Goal: Task Accomplishment & Management: Use online tool/utility

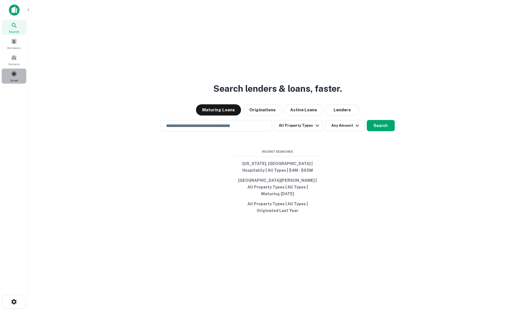
click at [13, 74] on span at bounding box center [14, 74] width 6 height 6
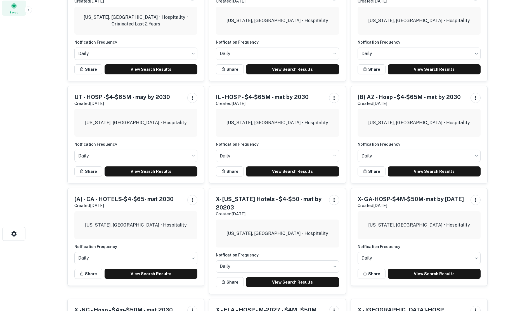
scroll to position [84, 0]
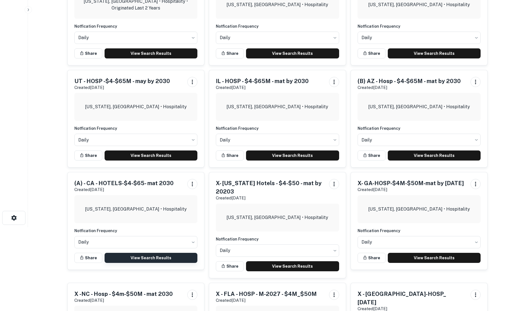
click at [149, 255] on link "View Search Results" at bounding box center [151, 258] width 93 height 10
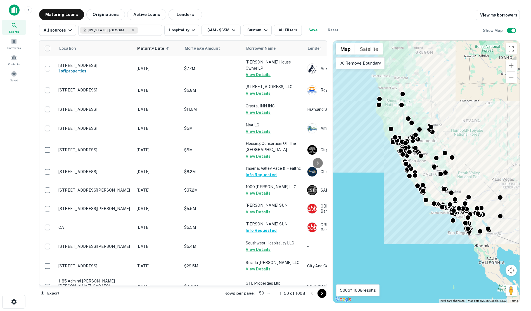
click at [269, 292] on body "Search Borrowers Contacts Saved Maturing Loans Originations Active Loans Lender…" at bounding box center [265, 155] width 531 height 311
click at [267, 299] on li "100" at bounding box center [265, 299] width 16 height 10
click at [321, 291] on icon "Go to next page" at bounding box center [322, 293] width 7 height 7
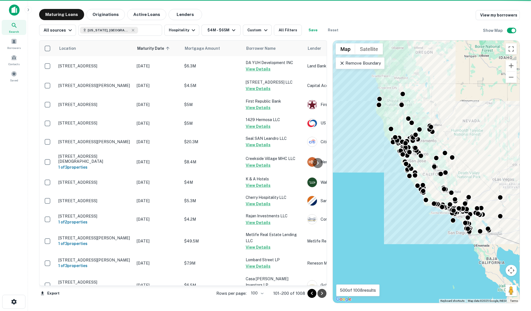
click at [323, 291] on icon "Go to next page" at bounding box center [322, 293] width 7 height 7
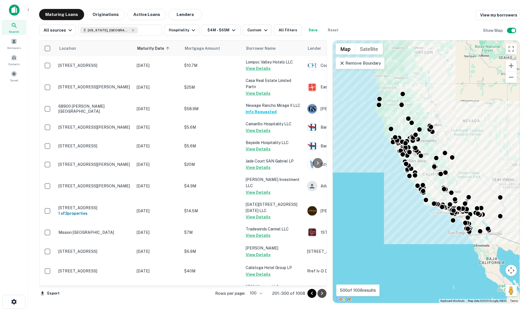
click at [324, 294] on icon "Go to next page" at bounding box center [322, 293] width 7 height 7
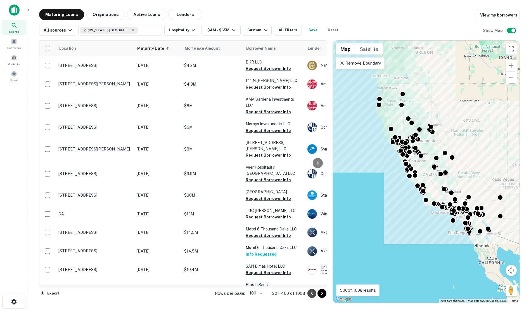
click at [311, 292] on icon "Go to previous page" at bounding box center [312, 293] width 7 height 7
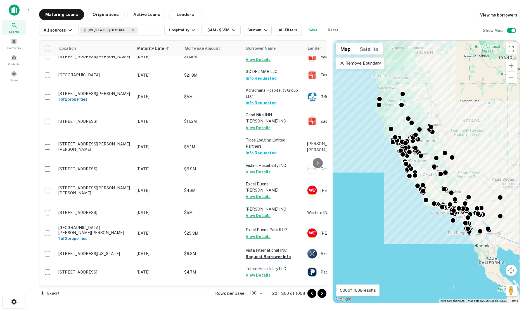
scroll to position [1026, 0]
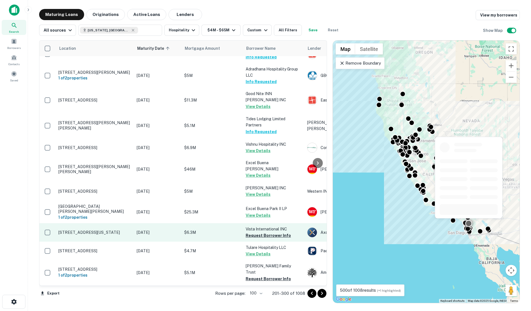
click at [264, 232] on button "Request Borrower Info" at bounding box center [268, 235] width 45 height 7
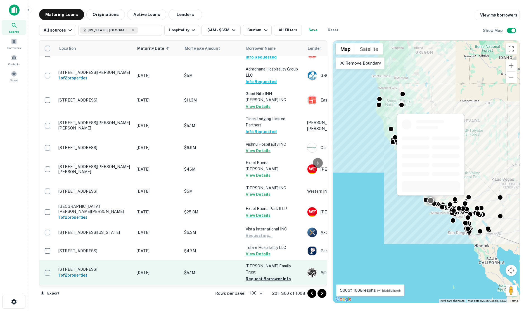
click at [270, 276] on button "Request Borrower Info" at bounding box center [268, 279] width 45 height 7
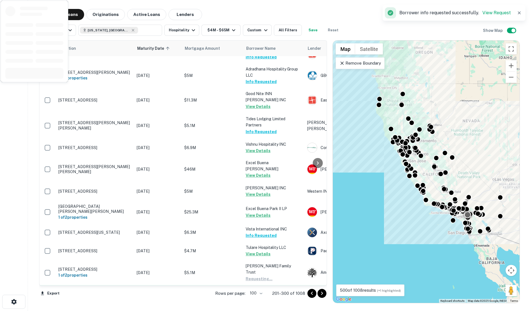
click at [267, 294] on button "Request Borrower Info" at bounding box center [268, 297] width 45 height 7
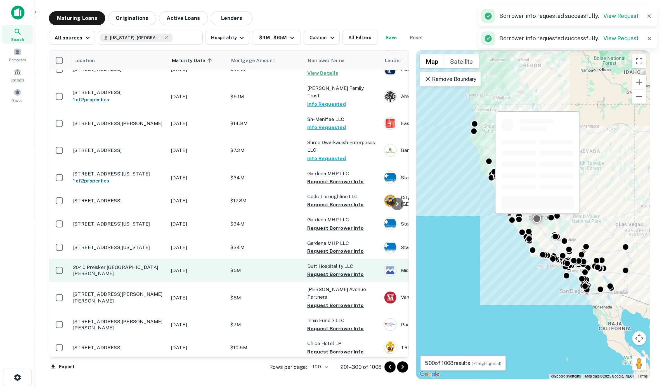
scroll to position [1222, 0]
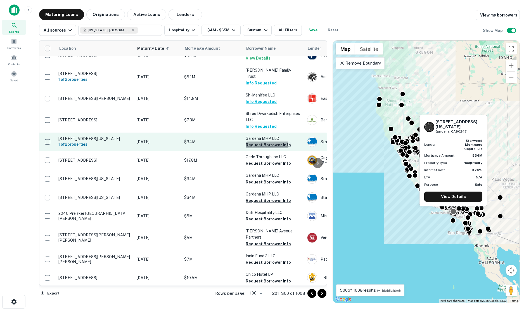
click at [266, 142] on button "Request Borrower Info" at bounding box center [268, 145] width 45 height 7
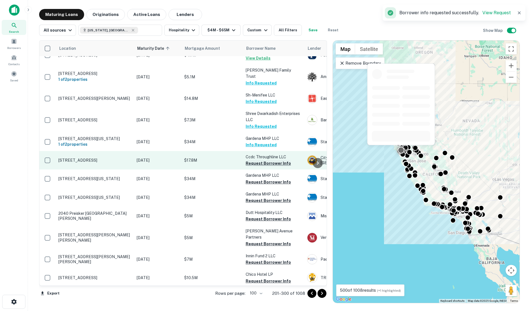
click at [270, 160] on button "Request Borrower Info" at bounding box center [268, 163] width 45 height 7
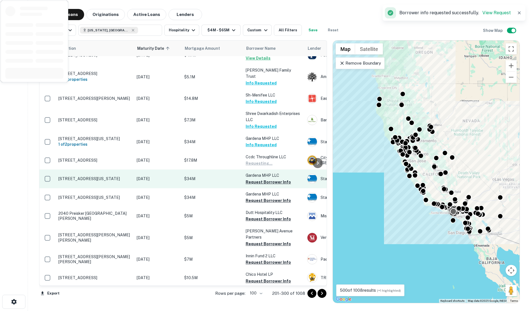
click at [270, 179] on button "Request Borrower Info" at bounding box center [268, 182] width 45 height 7
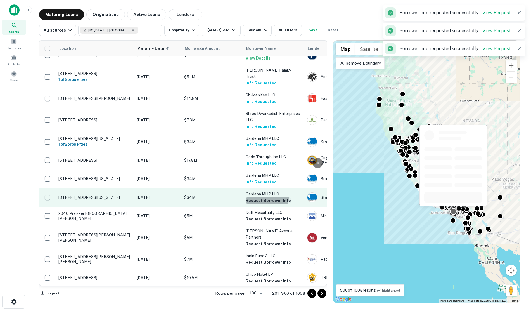
click at [262, 197] on button "Request Borrower Info" at bounding box center [268, 200] width 45 height 7
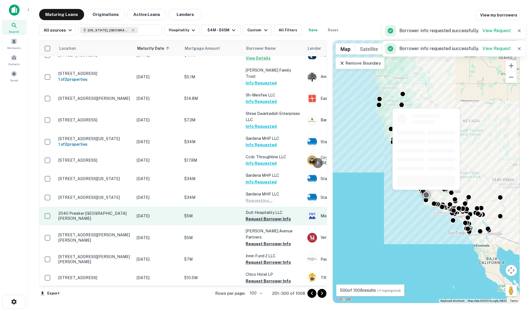
click at [262, 216] on button "Request Borrower Info" at bounding box center [268, 219] width 45 height 7
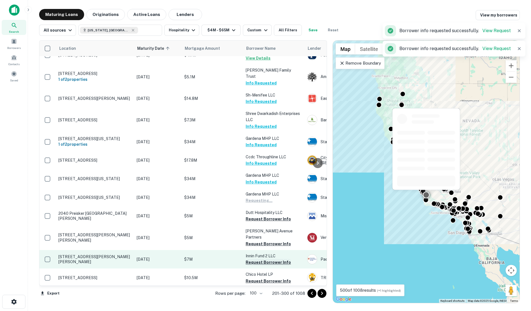
click at [262, 241] on button "Request Borrower Info" at bounding box center [268, 244] width 45 height 7
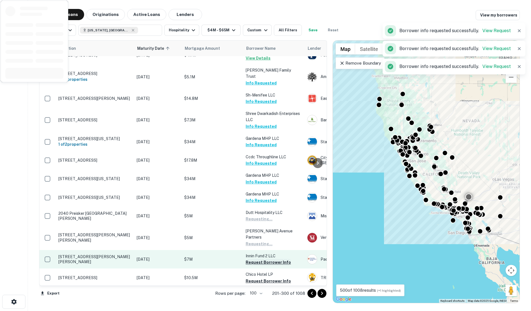
click at [261, 259] on button "Request Borrower Info" at bounding box center [268, 262] width 45 height 7
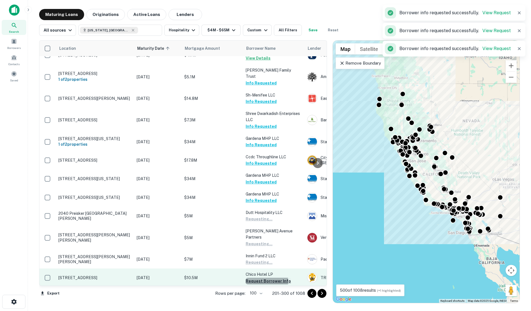
click at [261, 278] on button "Request Borrower Info" at bounding box center [268, 281] width 45 height 7
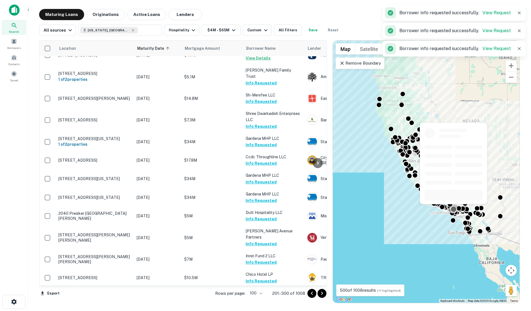
click at [261, 296] on button "Request Borrower Info" at bounding box center [268, 299] width 45 height 7
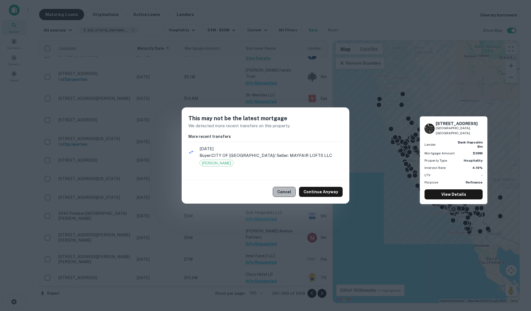
click at [284, 192] on button "Cancel" at bounding box center [284, 192] width 23 height 10
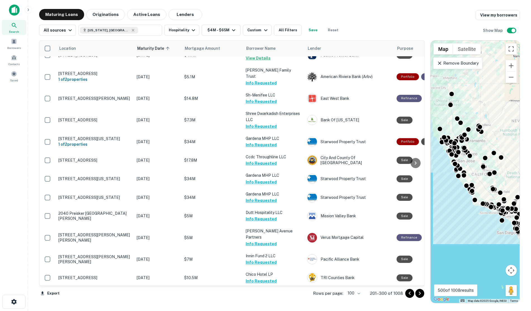
click at [376, 208] on div "Location Maturity Date sorted ascending Mortgage Amount Borrower Name Lender Pu…" at bounding box center [279, 169] width 481 height 267
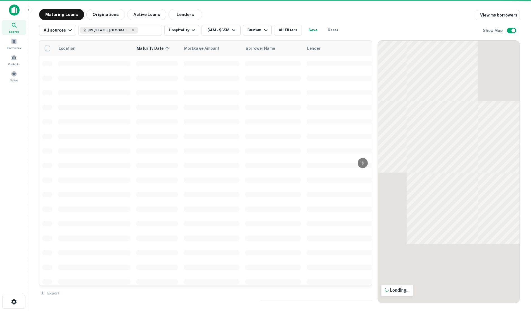
drag, startPoint x: 519, startPoint y: 0, endPoint x: 453, endPoint y: 102, distance: 121.2
click at [476, 23] on div "All sources [US_STATE], [GEOGRAPHIC_DATA] ​ Hospitality $4M - $65M Custom All F…" at bounding box center [279, 28] width 481 height 16
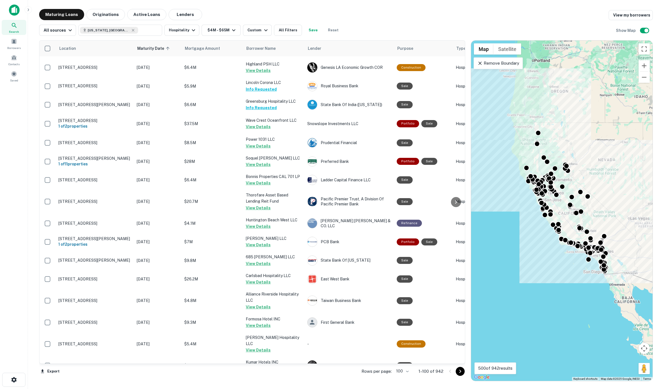
scroll to position [1687, 0]
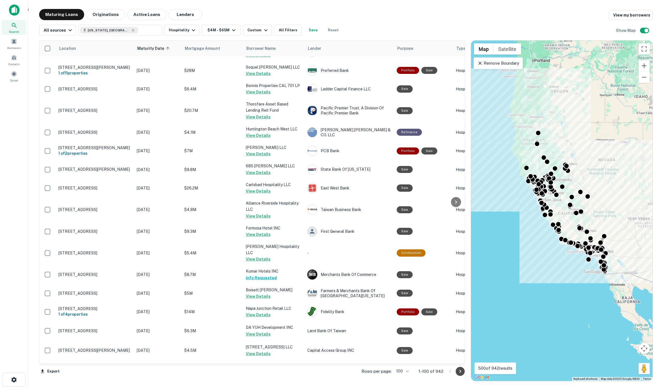
click at [460, 311] on icon "Go to next page" at bounding box center [460, 370] width 2 height 3
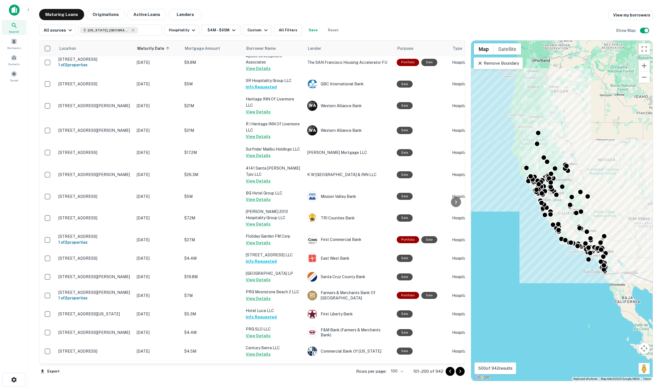
scroll to position [1652, 0]
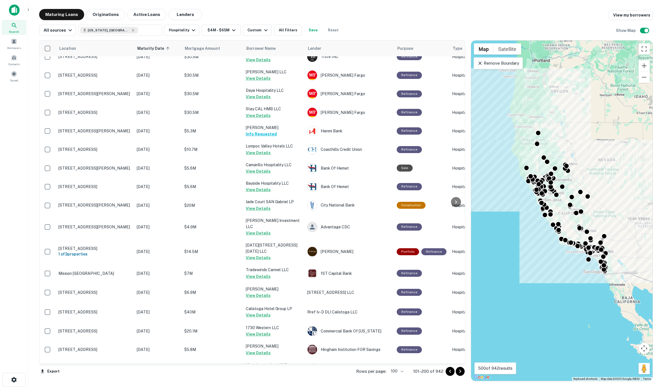
click at [460, 311] on icon "Go to next page" at bounding box center [460, 371] width 7 height 7
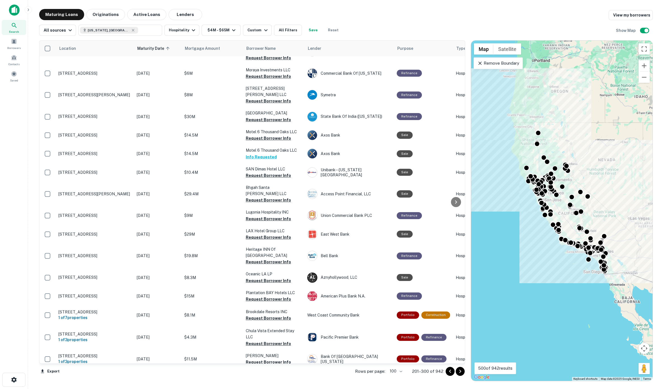
scroll to position [1312, 0]
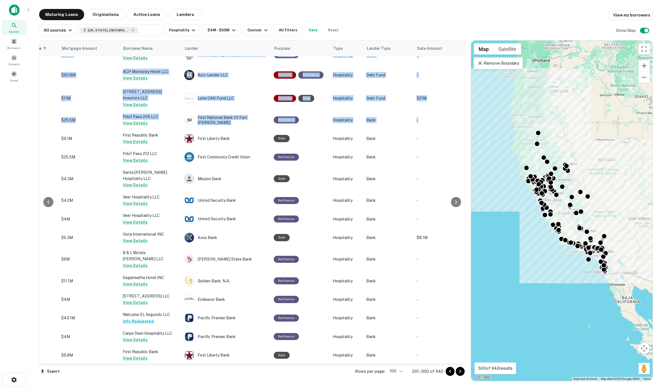
drag, startPoint x: 462, startPoint y: 334, endPoint x: 462, endPoint y: 108, distance: 226.0
click at [462, 108] on div "Location Maturity Date sorted ascending Mortgage Amount Borrower Name Lender Pu…" at bounding box center [252, 201] width 426 height 323
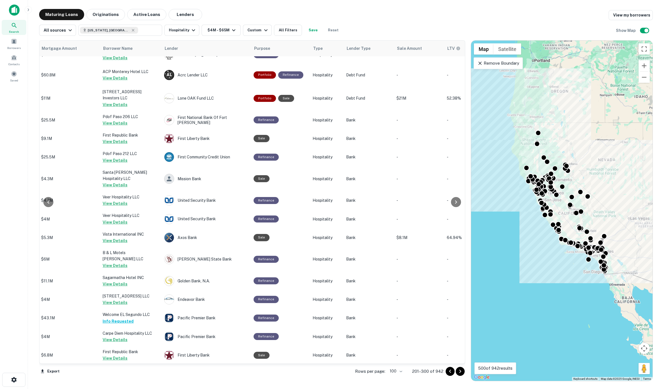
click at [424, 20] on div "All sources [US_STATE], [GEOGRAPHIC_DATA] ​ Hospitality $4M - $65M Custom All F…" at bounding box center [346, 28] width 614 height 16
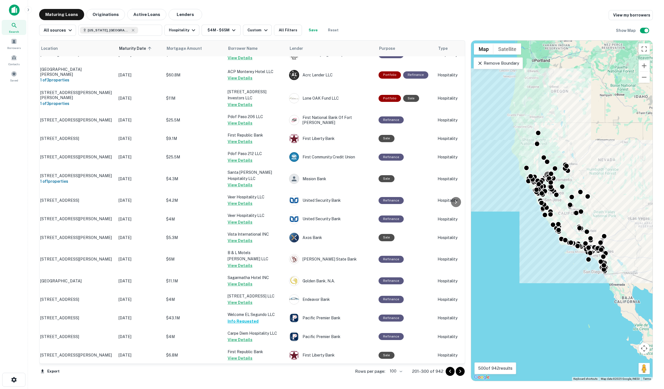
scroll to position [187, 0]
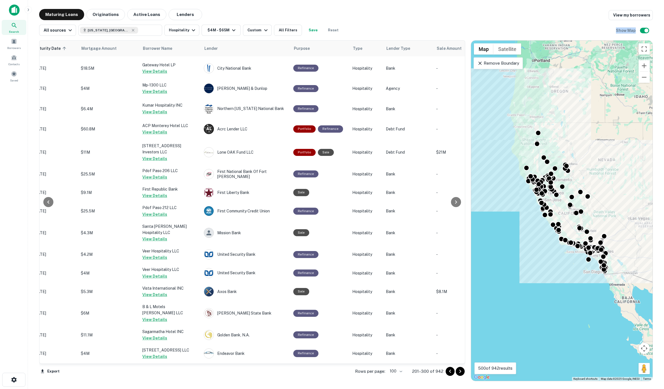
drag, startPoint x: 461, startPoint y: 115, endPoint x: 439, endPoint y: 29, distance: 89.1
click at [439, 29] on div "Maturing Loans Originations Active Loans Lenders View my borrowers All sources …" at bounding box center [346, 195] width 614 height 372
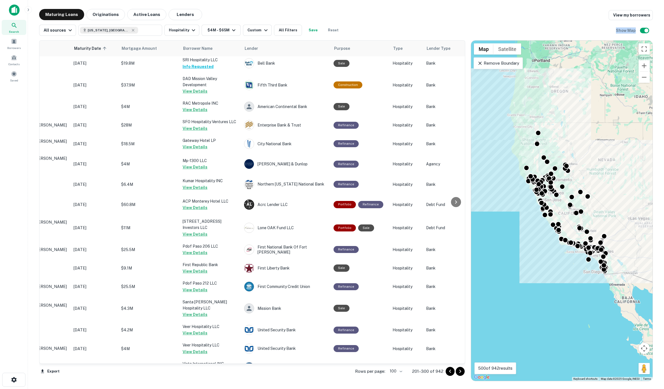
scroll to position [58, 0]
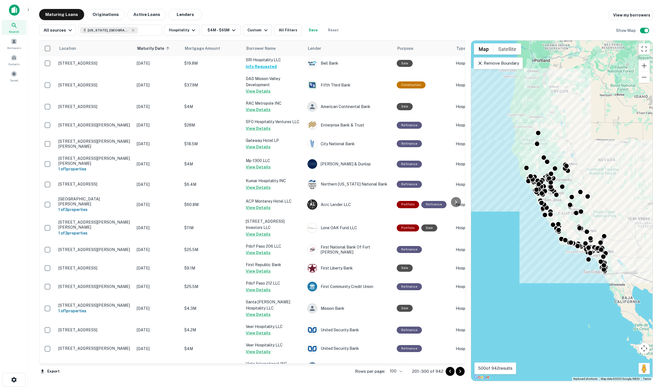
click at [369, 16] on div "Maturing Loans Originations Active Loans Lenders View my borrowers" at bounding box center [346, 14] width 614 height 11
drag, startPoint x: 462, startPoint y: 90, endPoint x: 456, endPoint y: 62, distance: 28.7
click at [462, 75] on div "Location Maturity Date sorted ascending Mortgage Amount Borrower Name Lender Pu…" at bounding box center [252, 201] width 426 height 323
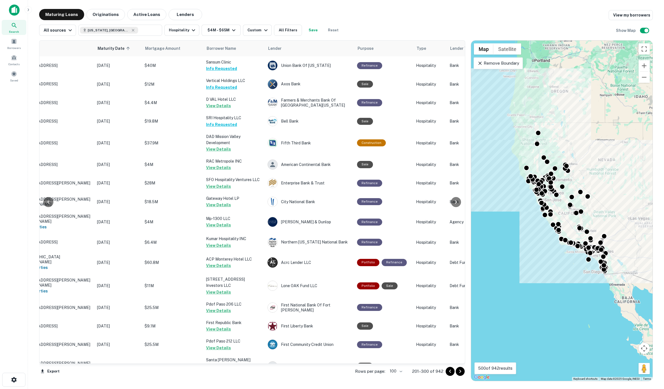
click at [425, 24] on div "All sources [US_STATE], [GEOGRAPHIC_DATA] ​ Hospitality $4M - $65M Custom All F…" at bounding box center [346, 28] width 614 height 16
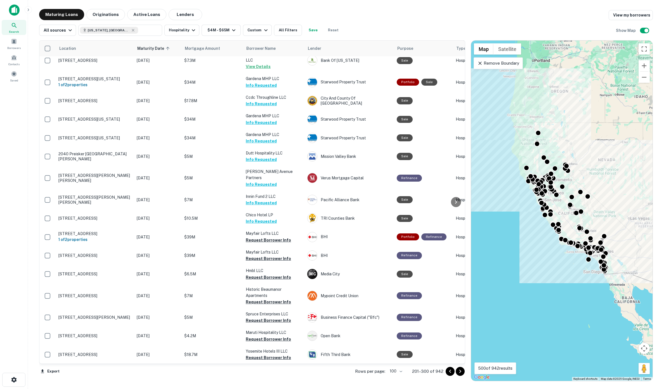
scroll to position [910, 0]
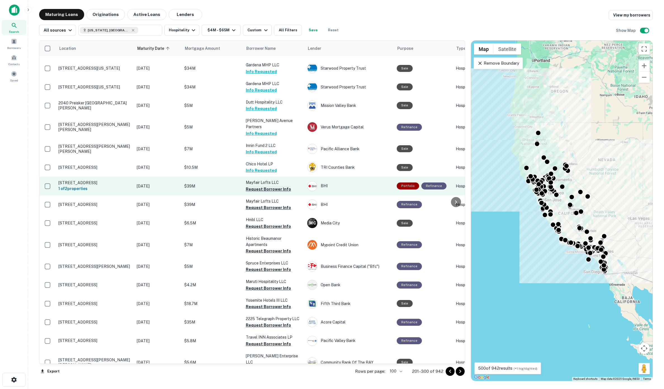
click at [250, 186] on button "Request Borrower Info" at bounding box center [268, 189] width 45 height 7
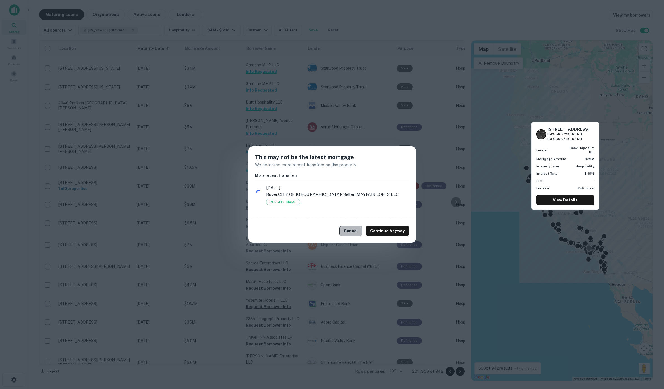
click at [353, 230] on button "Cancel" at bounding box center [351, 231] width 23 height 10
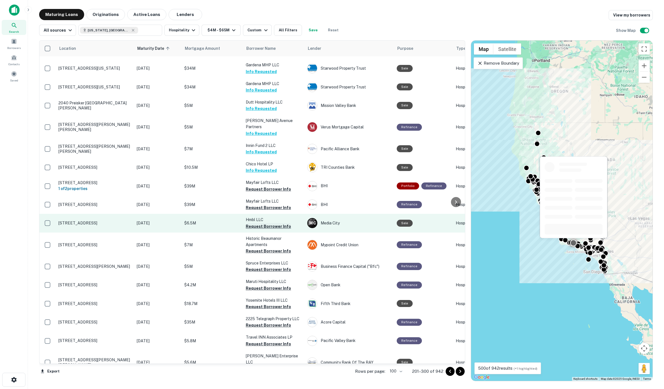
click at [261, 223] on button "Request Borrower Info" at bounding box center [268, 226] width 45 height 7
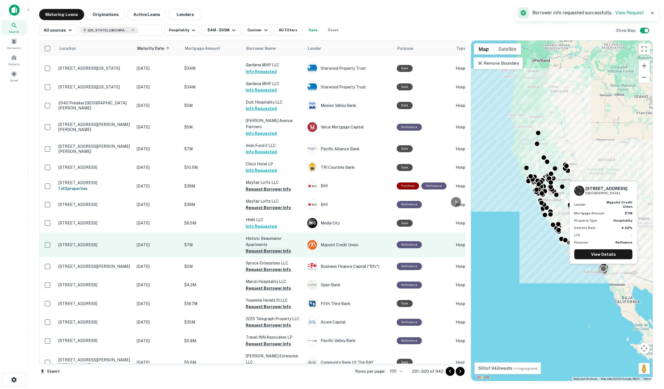
click at [263, 248] on button "Request Borrower Info" at bounding box center [268, 251] width 45 height 7
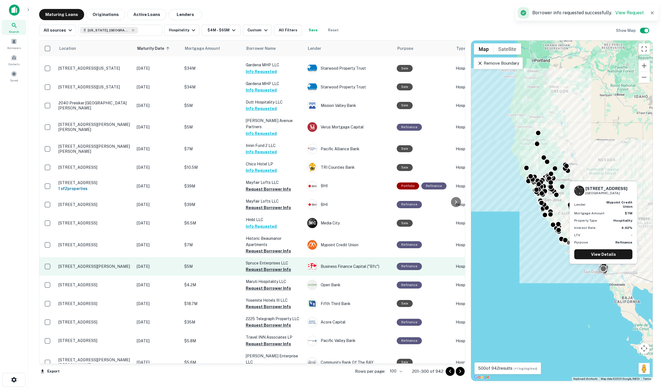
click at [262, 266] on button "Request Borrower Info" at bounding box center [268, 269] width 45 height 7
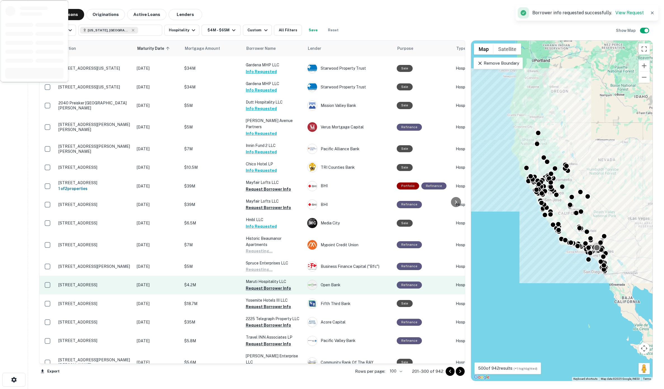
click at [263, 285] on button "Request Borrower Info" at bounding box center [268, 288] width 45 height 7
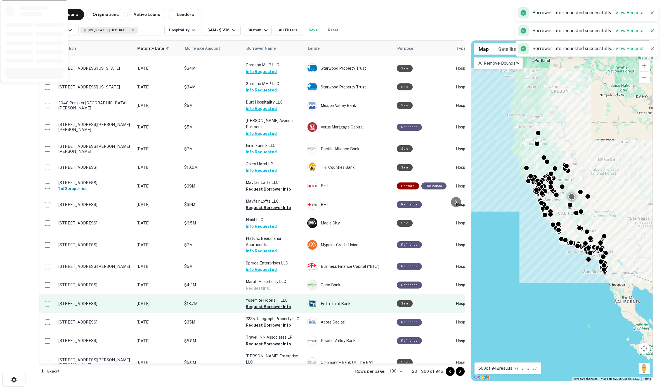
click at [263, 303] on button "Request Borrower Info" at bounding box center [268, 306] width 45 height 7
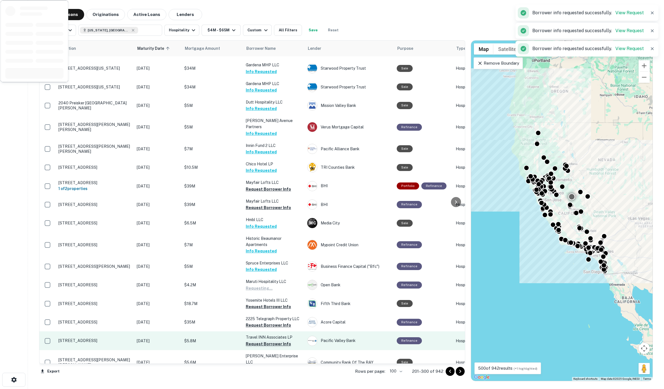
click at [262, 311] on button "Request Borrower Info" at bounding box center [268, 325] width 45 height 7
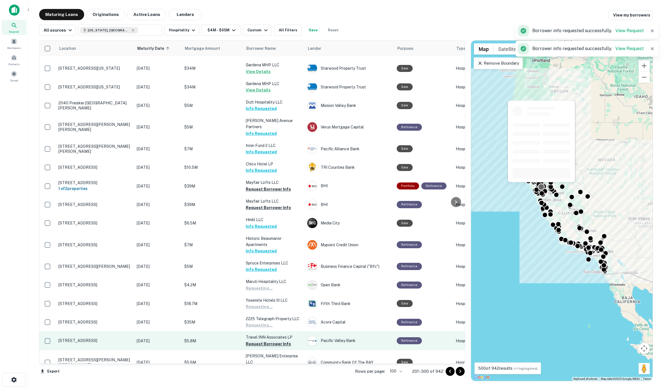
click at [260, 311] on button "Request Borrower Info" at bounding box center [268, 343] width 45 height 7
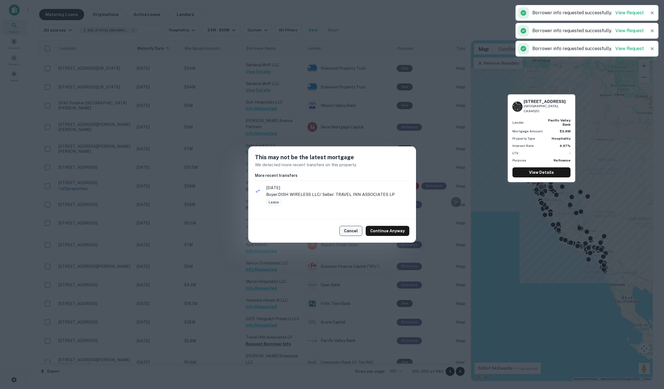
click at [349, 232] on button "Cancel" at bounding box center [351, 231] width 23 height 10
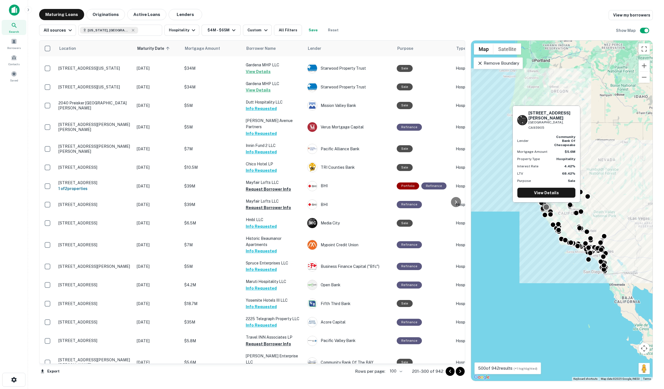
click at [263, 311] on button "Request Borrower Info" at bounding box center [268, 368] width 45 height 7
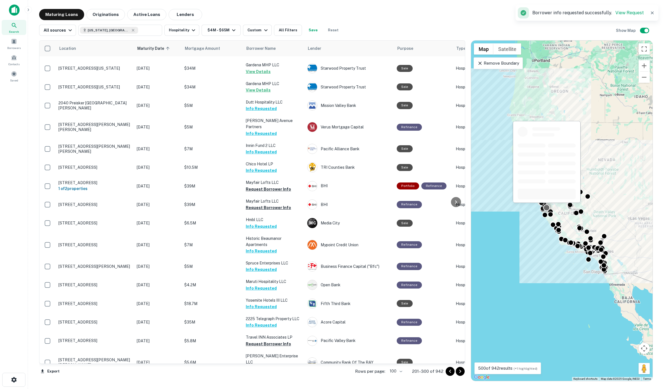
click at [262, 311] on button "Request Borrower Info" at bounding box center [268, 387] width 45 height 7
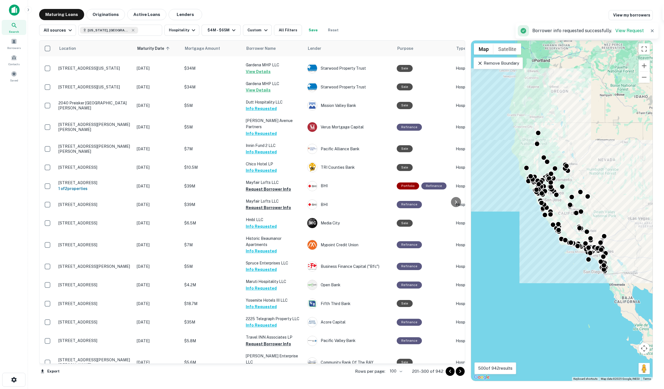
scroll to position [945, 0]
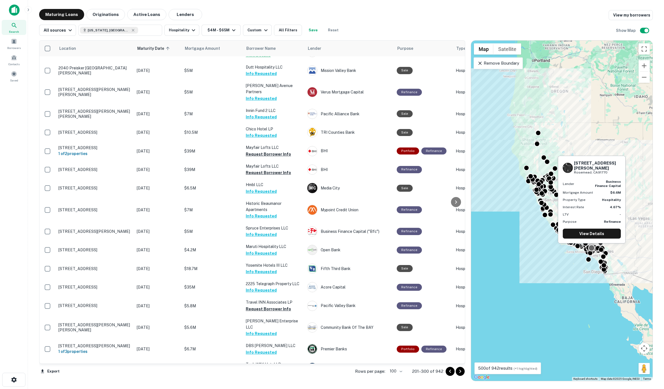
click at [260, 311] on button "Request Borrower Info" at bounding box center [268, 395] width 45 height 7
